Goal: Task Accomplishment & Management: Manage account settings

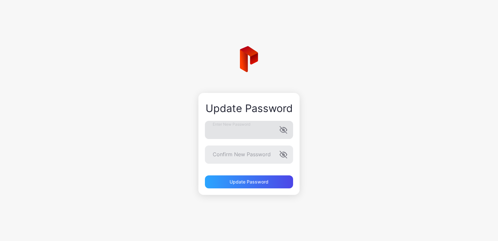
click at [284, 130] on icon "button" at bounding box center [283, 129] width 7 height 7
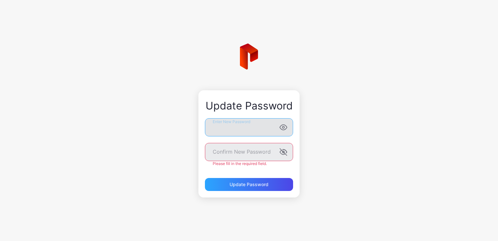
click at [171, 125] on div "Update Password Enter New Password Confirm New Password Please fill in the requ…" at bounding box center [249, 120] width 498 height 241
click at [284, 151] on icon "button" at bounding box center [284, 152] width 8 height 8
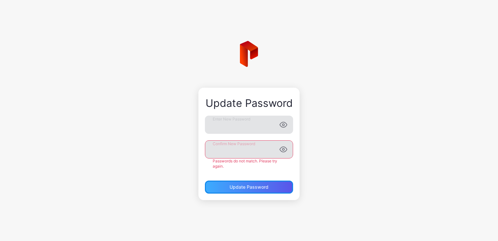
click at [249, 185] on div "Update Password" at bounding box center [249, 186] width 88 height 13
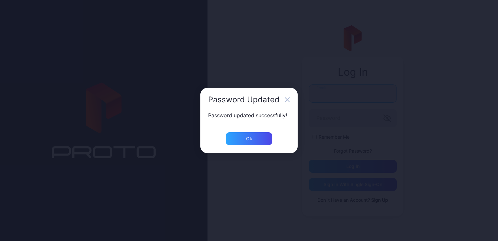
type input "**********"
click at [251, 132] on div "Password updated successfully!" at bounding box center [248, 121] width 97 height 21
click at [253, 140] on div "Ok" at bounding box center [249, 138] width 47 height 13
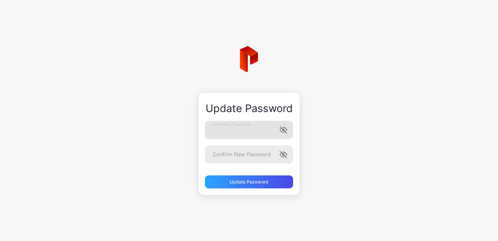
click at [286, 126] on icon "button" at bounding box center [284, 130] width 8 height 8
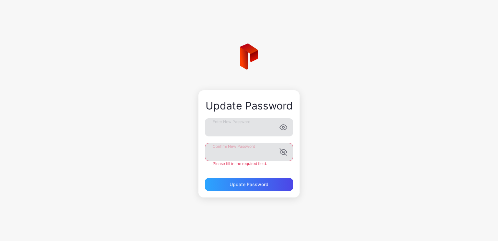
click at [280, 153] on icon "button" at bounding box center [284, 152] width 8 height 8
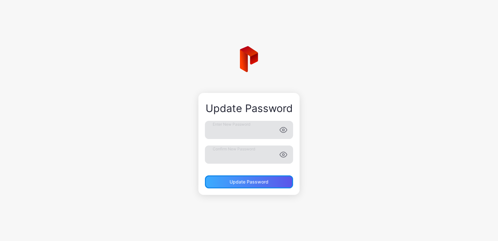
click at [261, 181] on div "Update Password" at bounding box center [249, 181] width 39 height 5
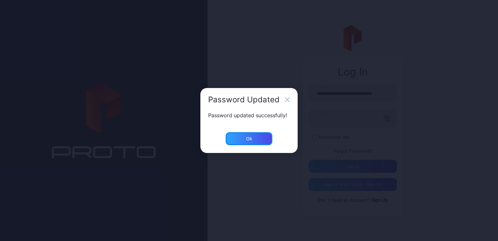
click at [255, 141] on div "Ok" at bounding box center [249, 138] width 47 height 13
